Goal: Task Accomplishment & Management: Complete application form

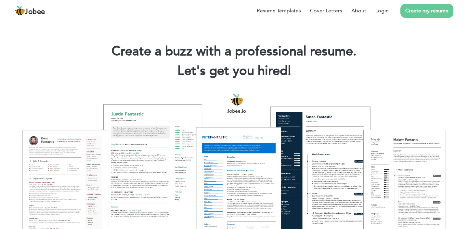
click at [422, 12] on link "Create my resume" at bounding box center [426, 11] width 53 height 14
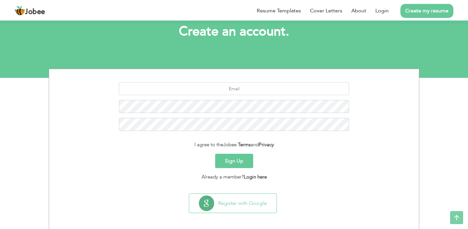
scroll to position [41, 0]
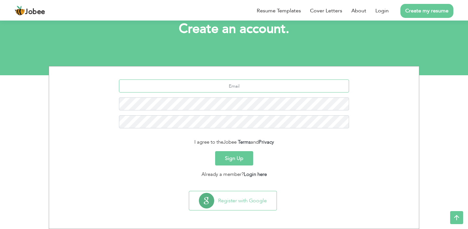
click at [242, 85] on input "text" at bounding box center [234, 85] width 230 height 13
type input "[EMAIL_ADDRESS][DOMAIN_NAME]"
click at [240, 156] on button "Sign Up" at bounding box center [234, 158] width 38 height 14
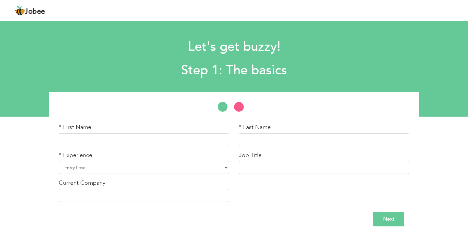
scroll to position [7, 0]
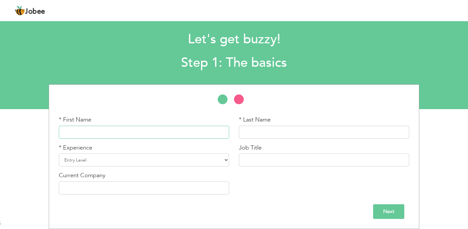
click at [105, 132] on input "text" at bounding box center [144, 131] width 170 height 13
type input "Husnain"
type input "Anjum"
click at [126, 161] on select "Entry Level Less than 1 Year 1 Year 2 Years 3 Years 4 Years 5 Years 6 Years 7 Y…" at bounding box center [144, 159] width 170 height 13
click at [59, 153] on select "Entry Level Less than 1 Year 1 Year 2 Years 3 Years 4 Years 5 Years 6 Years 7 Y…" at bounding box center [144, 159] width 170 height 13
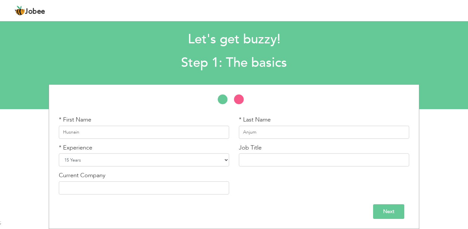
click at [127, 162] on select "Entry Level Less than 1 Year 1 Year 2 Years 3 Years 4 Years 5 Years 6 Years 7 Y…" at bounding box center [144, 159] width 170 height 13
select select "15"
click at [59, 153] on select "Entry Level Less than 1 Year 1 Year 2 Years 3 Years 4 Years 5 Years 6 Years 7 Y…" at bounding box center [144, 159] width 170 height 13
click at [312, 157] on input "text" at bounding box center [324, 159] width 170 height 13
type input "Head of Sales & Marketing"
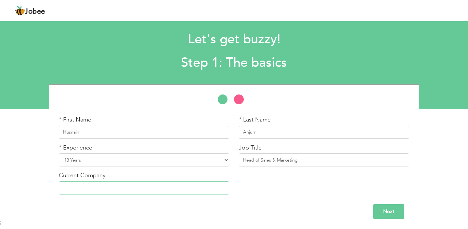
click at [144, 187] on input "text" at bounding box center [144, 187] width 170 height 13
type input "SRC Group"
click at [386, 207] on input "Next" at bounding box center [388, 211] width 31 height 15
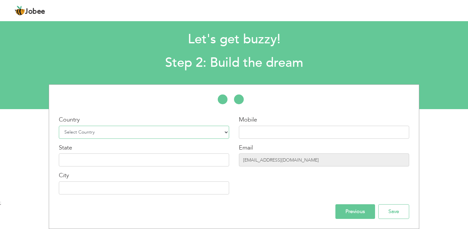
click at [133, 131] on select "Select Country Afghanistan Albania Algeria American Samoa Andorra Angola Anguil…" at bounding box center [144, 131] width 170 height 13
select select "166"
click at [59, 125] on select "Select Country Afghanistan Albania Algeria American Samoa Andorra Angola Anguil…" at bounding box center [144, 131] width 170 height 13
click at [277, 130] on input "text" at bounding box center [324, 131] width 170 height 13
type input "03008491432"
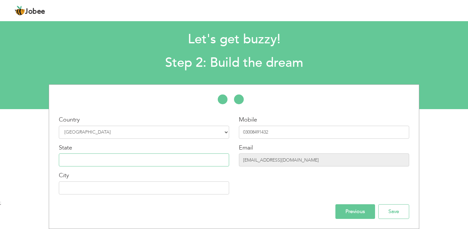
click at [174, 160] on input "text" at bounding box center [144, 159] width 170 height 13
type input "Punjab"
click at [161, 192] on input "text" at bounding box center [144, 187] width 170 height 13
type input "[GEOGRAPHIC_DATA]"
click at [394, 210] on input "Save" at bounding box center [393, 211] width 31 height 15
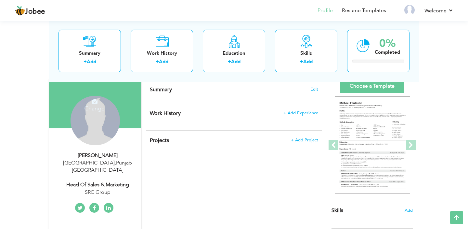
click at [101, 117] on div "Change Remove" at bounding box center [95, 120] width 49 height 49
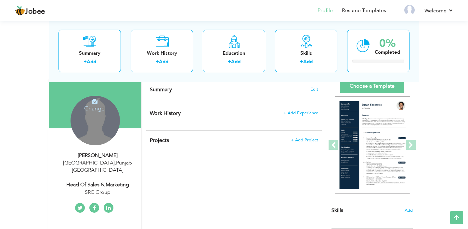
click at [86, 114] on div "Change Remove" at bounding box center [95, 120] width 49 height 49
click at [94, 103] on icon at bounding box center [95, 101] width 6 height 6
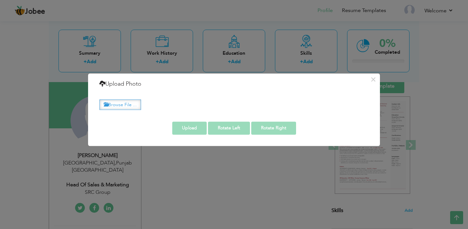
click at [124, 104] on label "Browse File ..." at bounding box center [120, 104] width 42 height 10
click at [0, 0] on input "Browse File ..." at bounding box center [0, 0] width 0 height 0
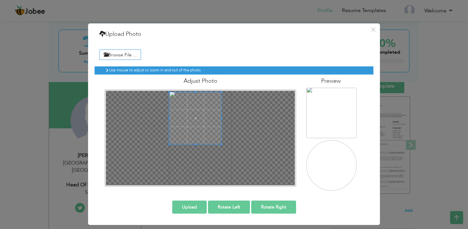
click at [195, 113] on span at bounding box center [195, 118] width 52 height 52
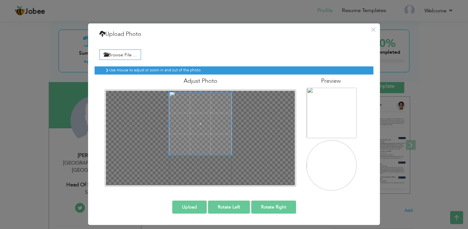
click at [236, 151] on div at bounding box center [200, 137] width 189 height 94
click at [189, 206] on button "Upload" at bounding box center [189, 206] width 34 height 13
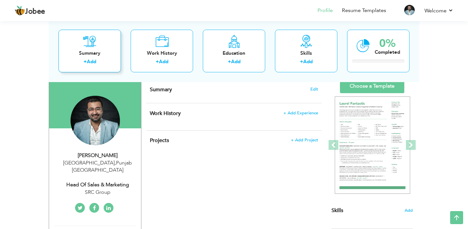
click at [88, 47] on icon at bounding box center [89, 40] width 13 height 13
